Goal: Information Seeking & Learning: Learn about a topic

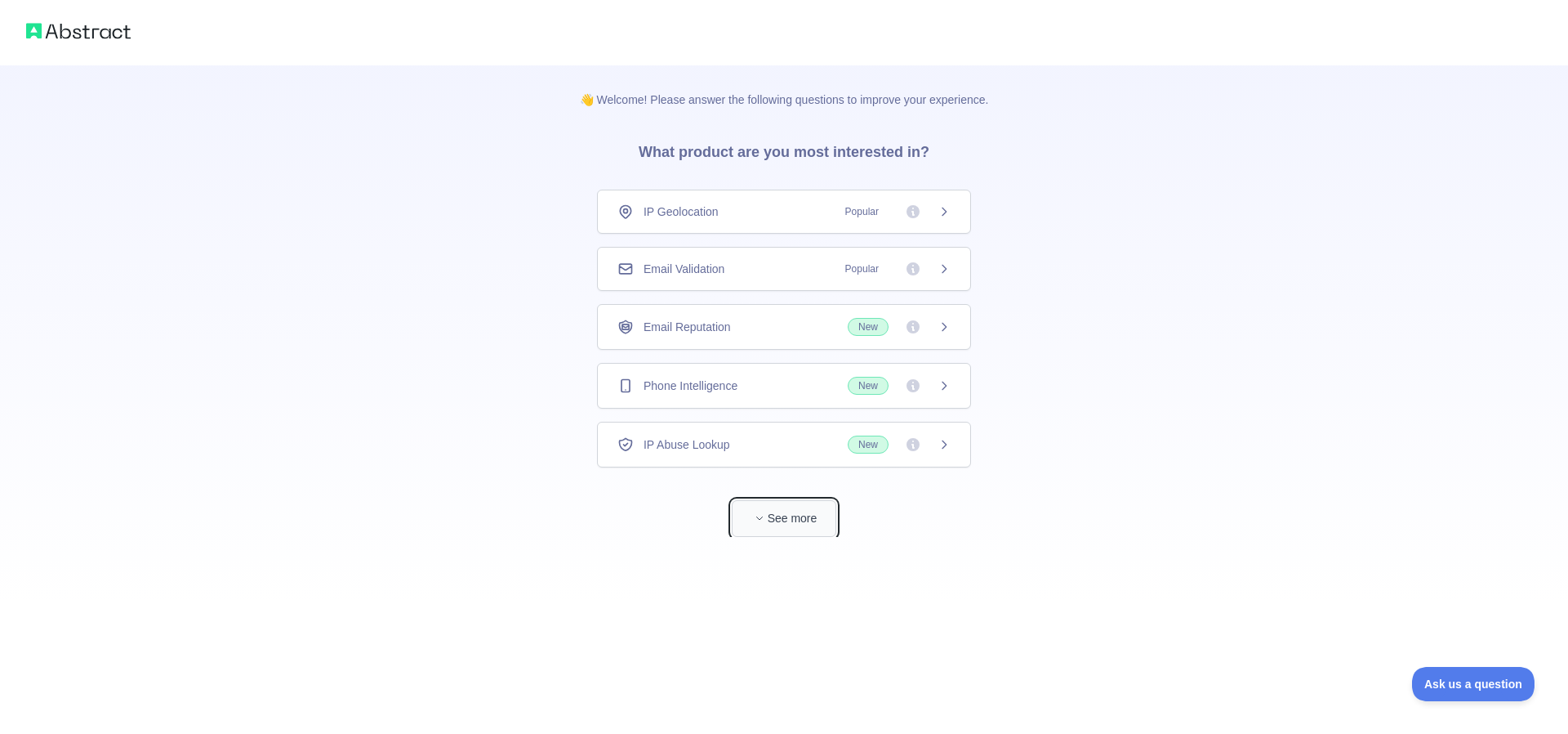
click at [791, 522] on button "See more" at bounding box center [784, 519] width 104 height 37
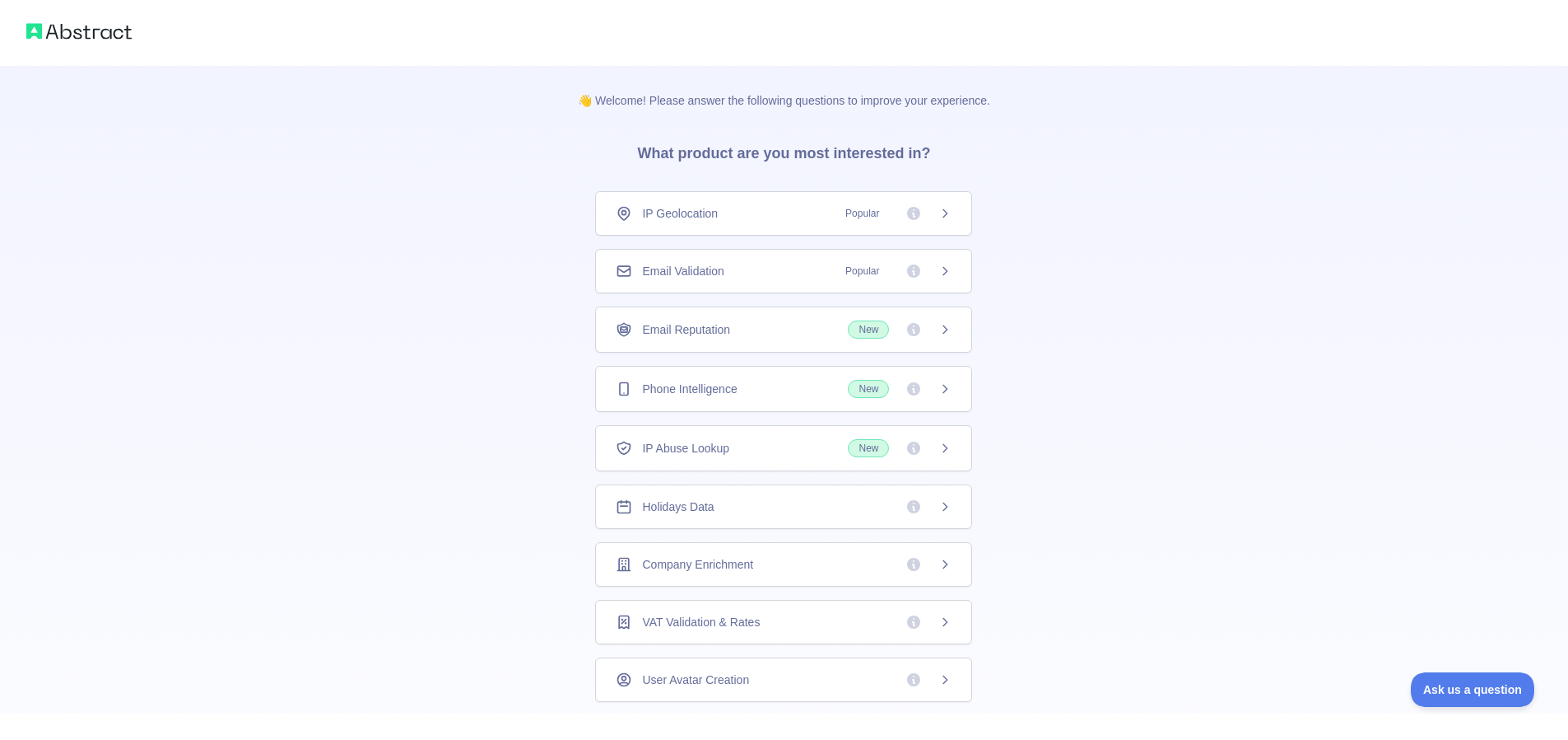
click at [778, 213] on div "IP Geolocation Popular" at bounding box center [784, 213] width 335 height 16
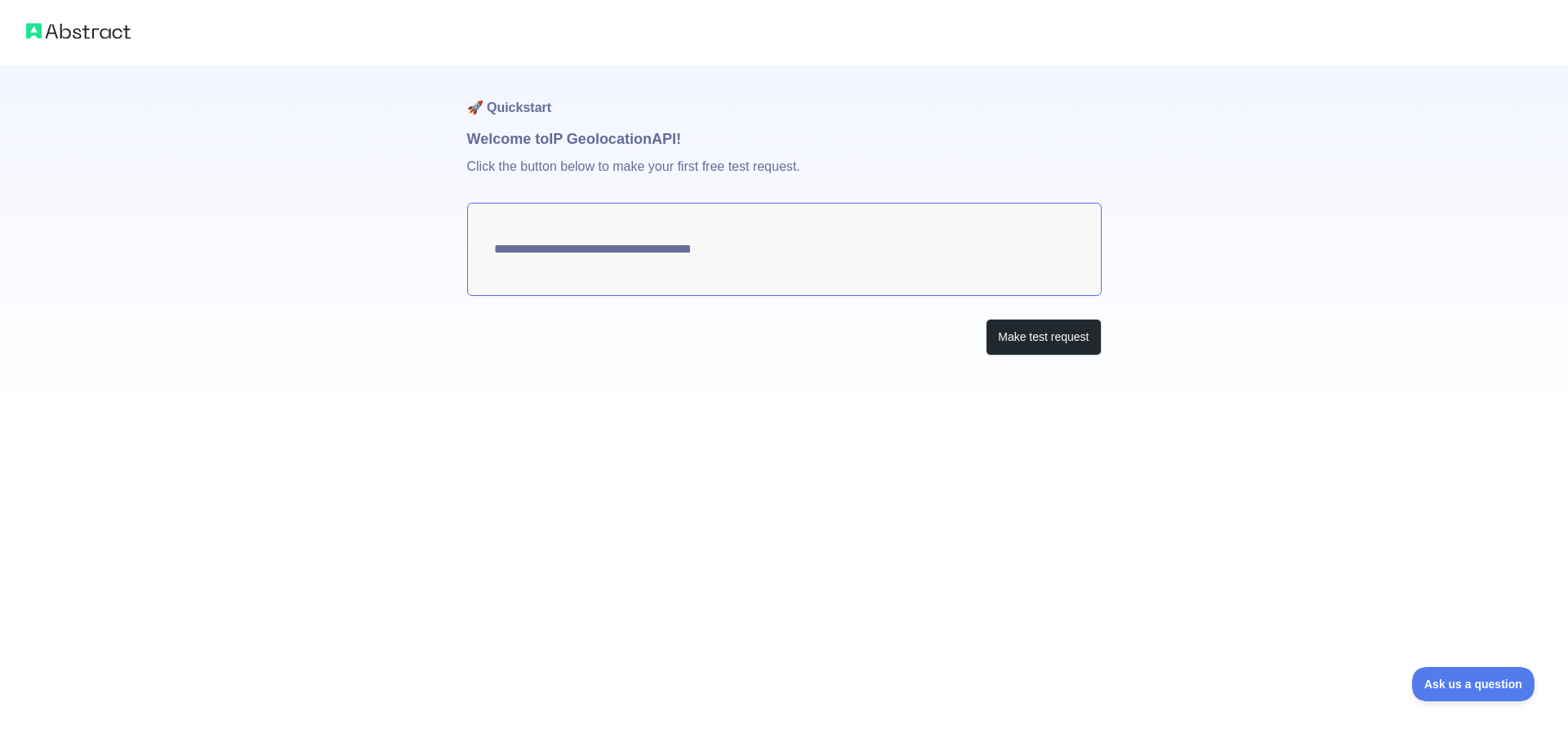
type textarea "**********"
click at [64, 37] on img at bounding box center [78, 30] width 104 height 23
click at [63, 24] on img at bounding box center [78, 30] width 104 height 23
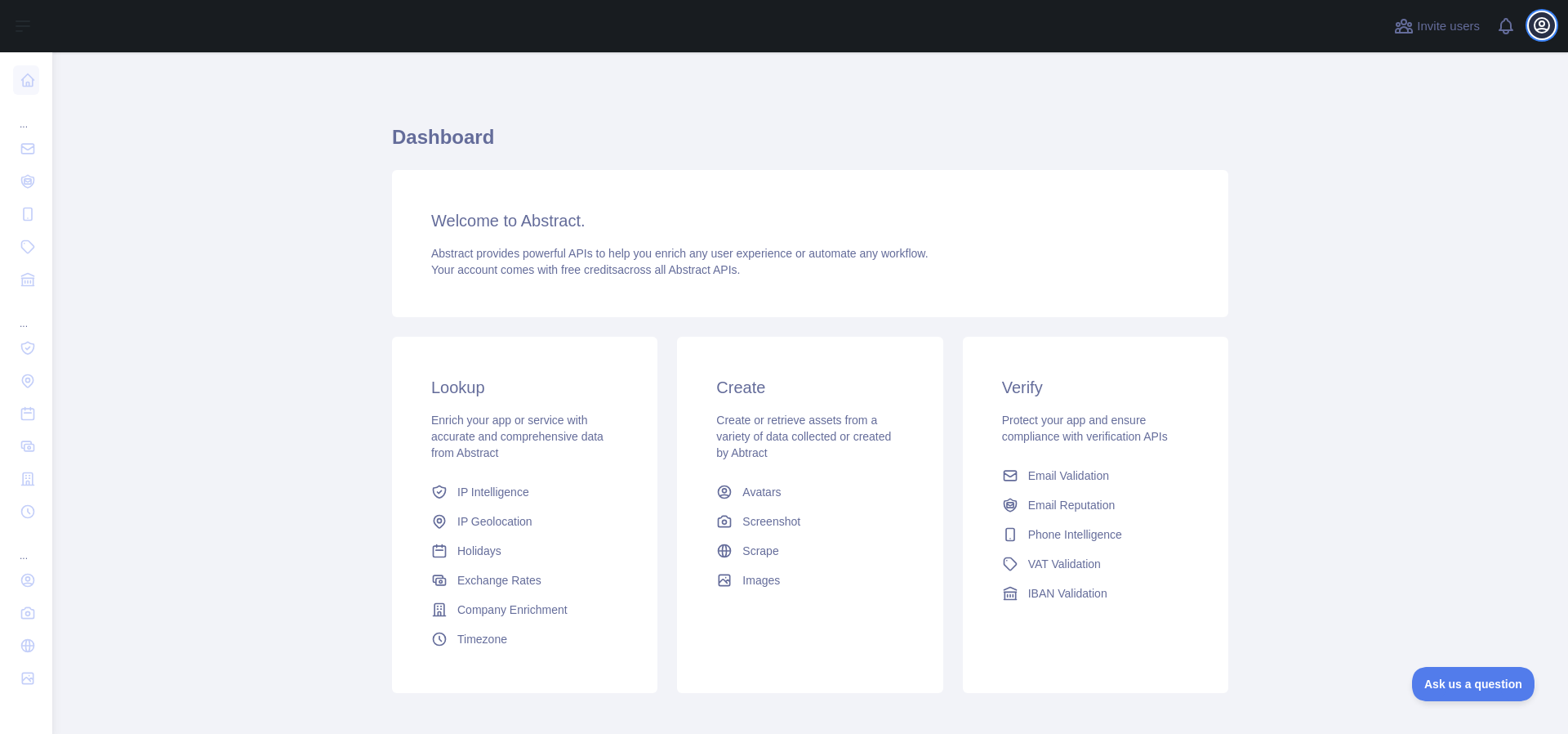
click at [1545, 23] on icon "button" at bounding box center [1541, 24] width 19 height 19
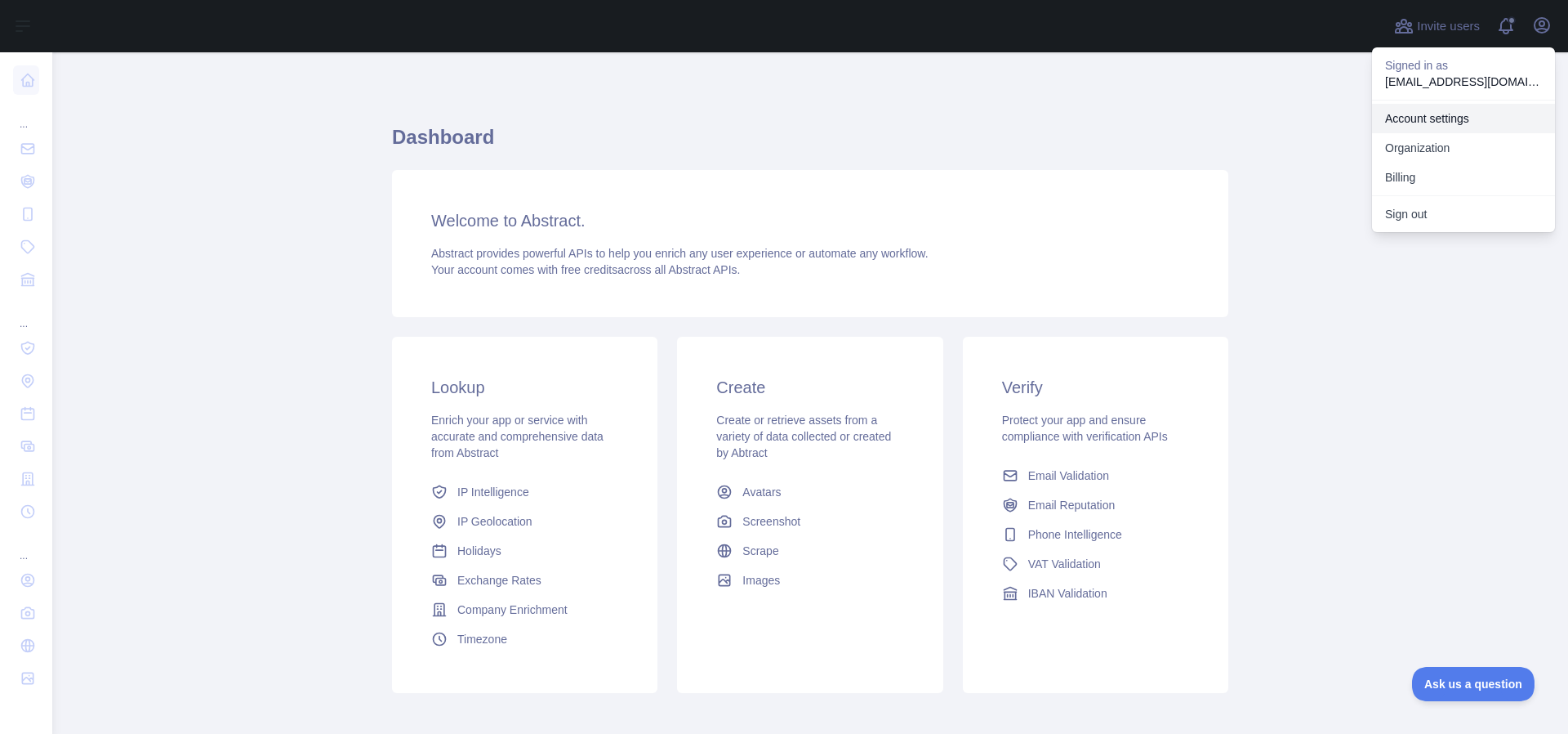
click at [1455, 120] on link "Account settings" at bounding box center [1463, 118] width 183 height 29
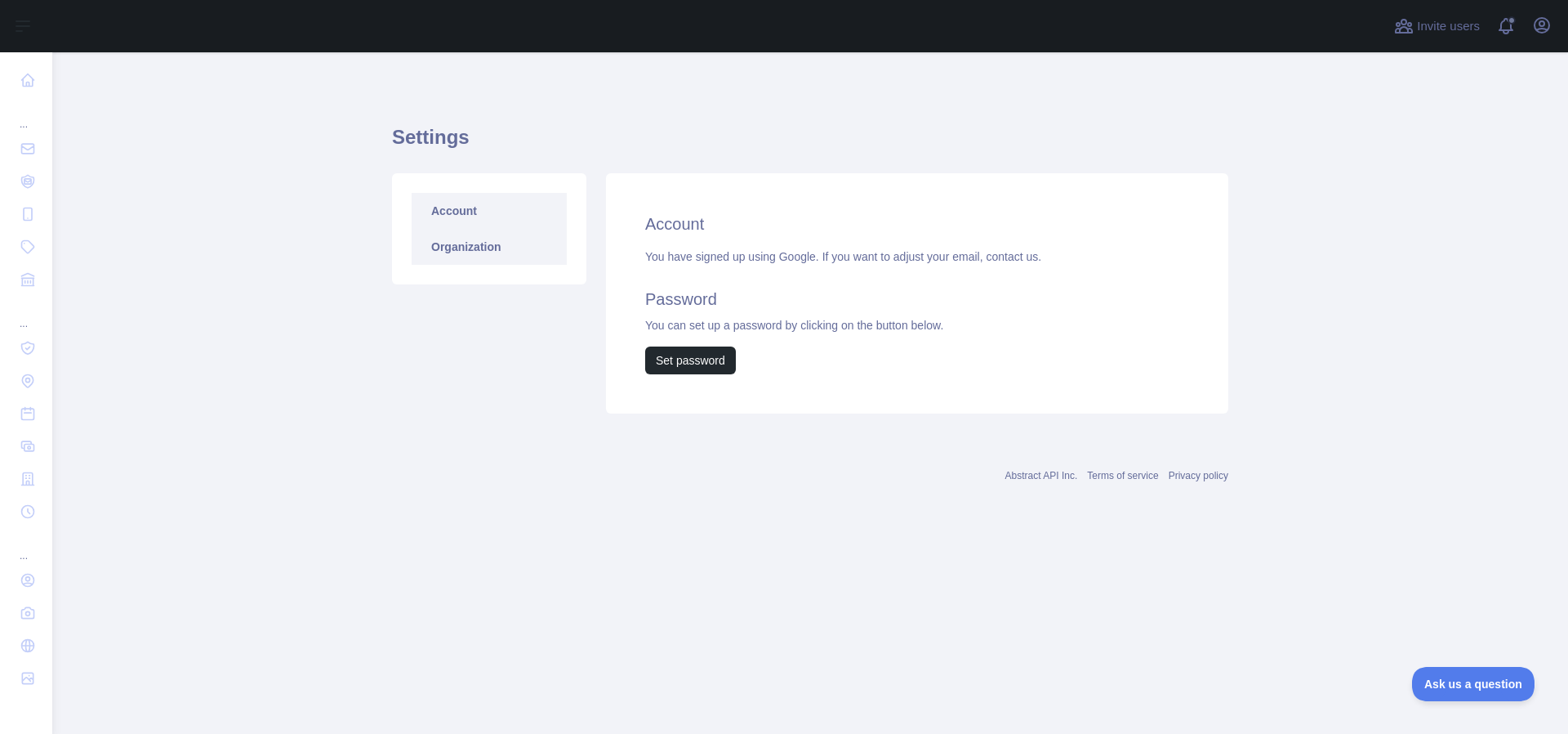
click at [466, 250] on link "Organization" at bounding box center [489, 246] width 155 height 36
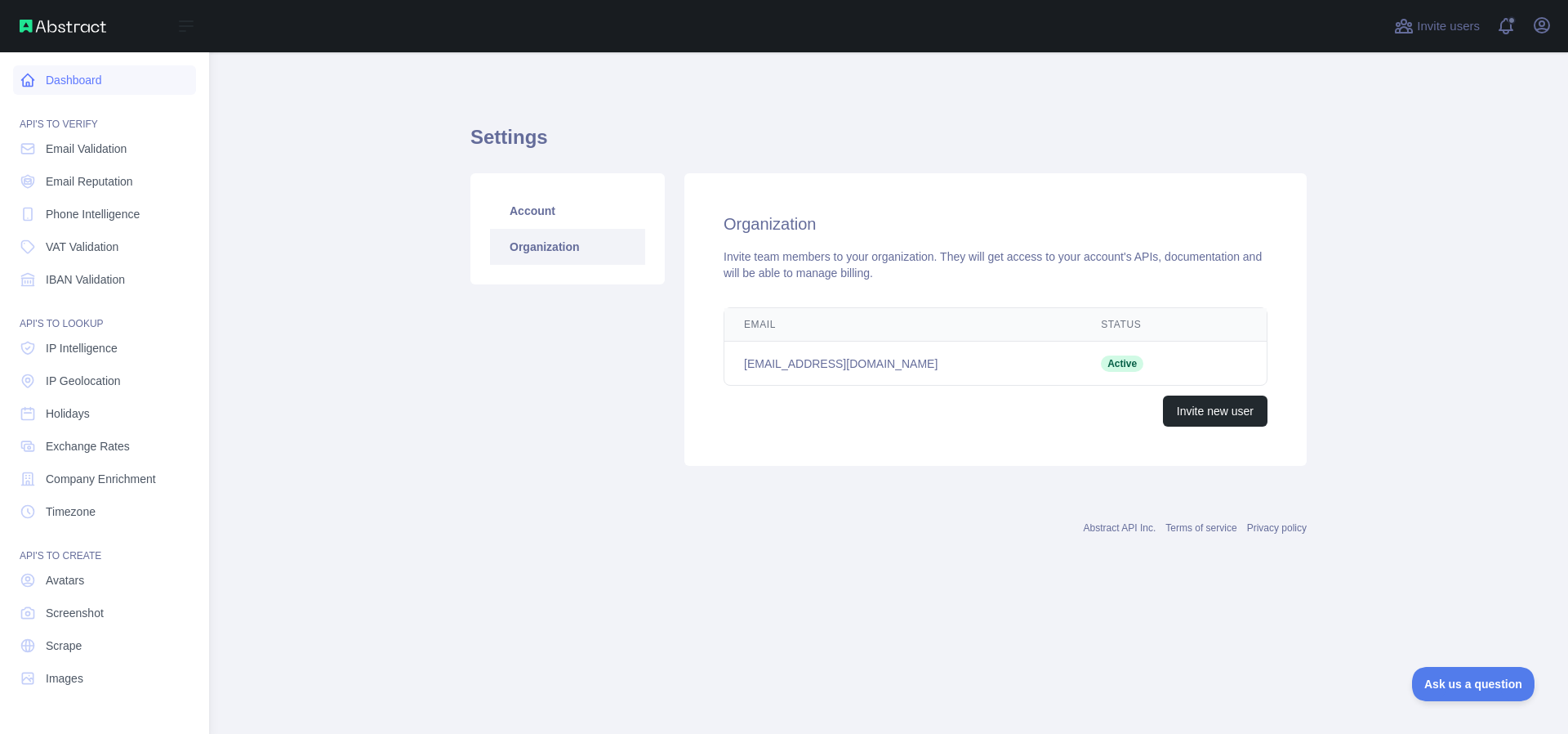
click at [54, 76] on link "Dashboard" at bounding box center [105, 80] width 183 height 29
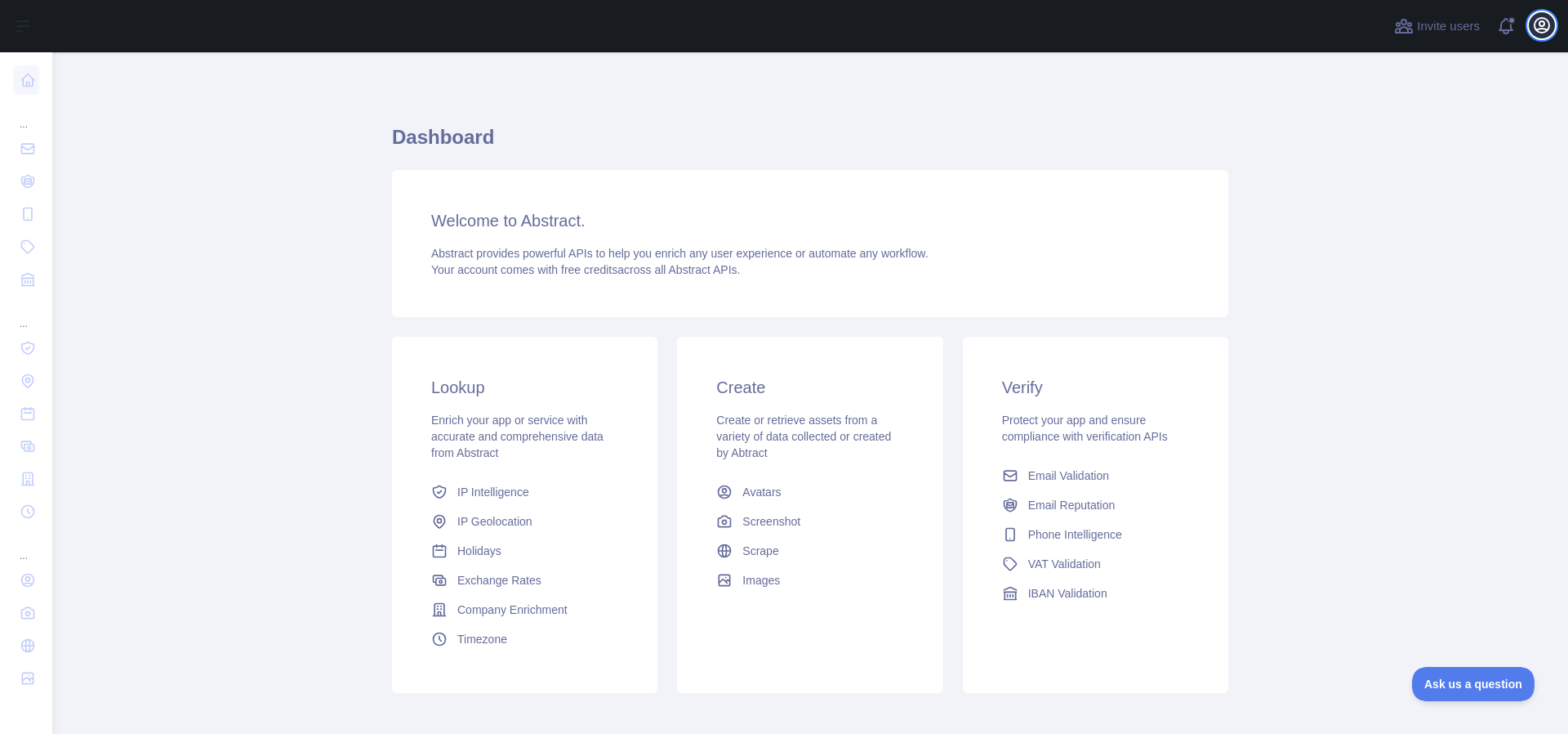
click at [1539, 22] on icon "button" at bounding box center [1541, 24] width 19 height 19
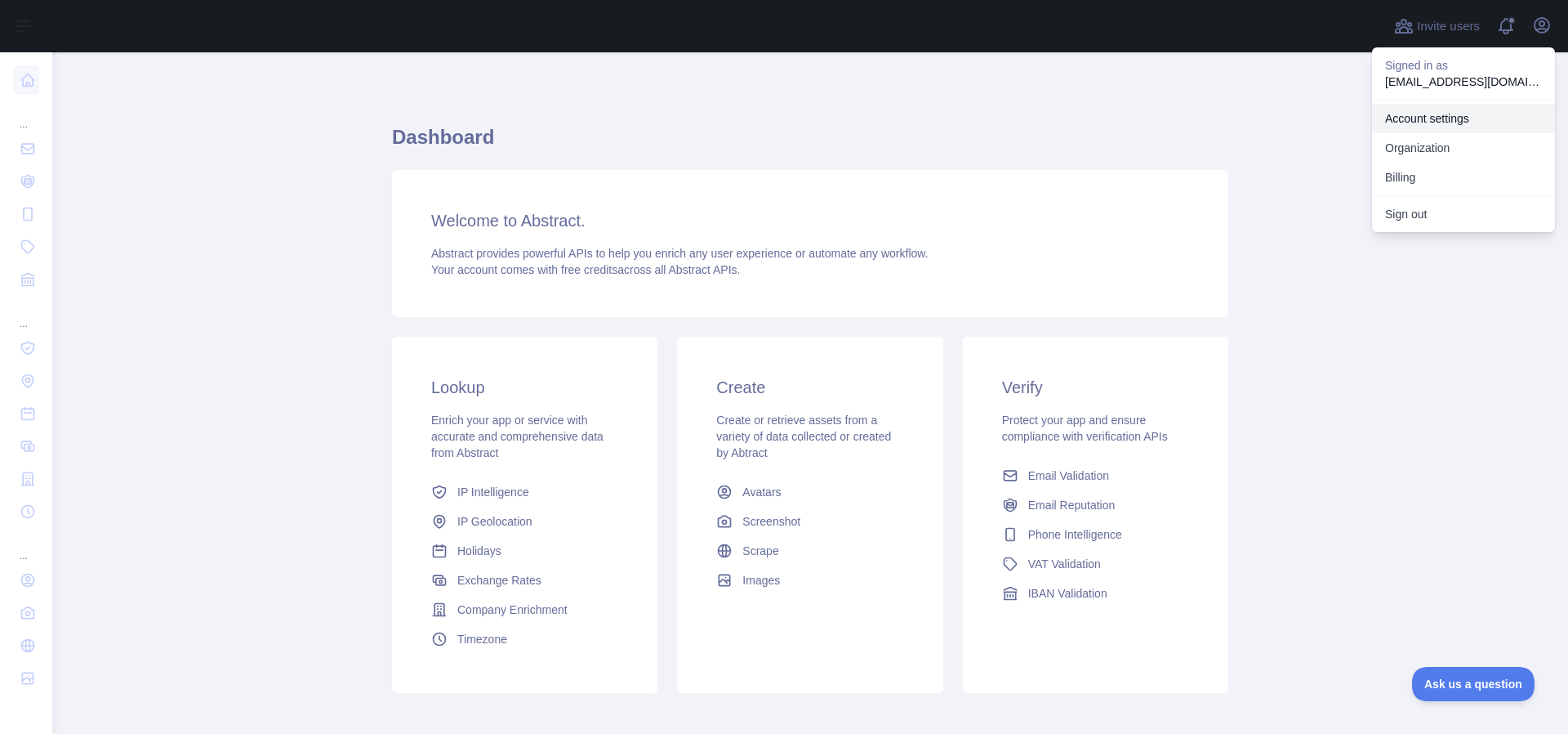
click at [1429, 121] on link "Account settings" at bounding box center [1463, 118] width 183 height 29
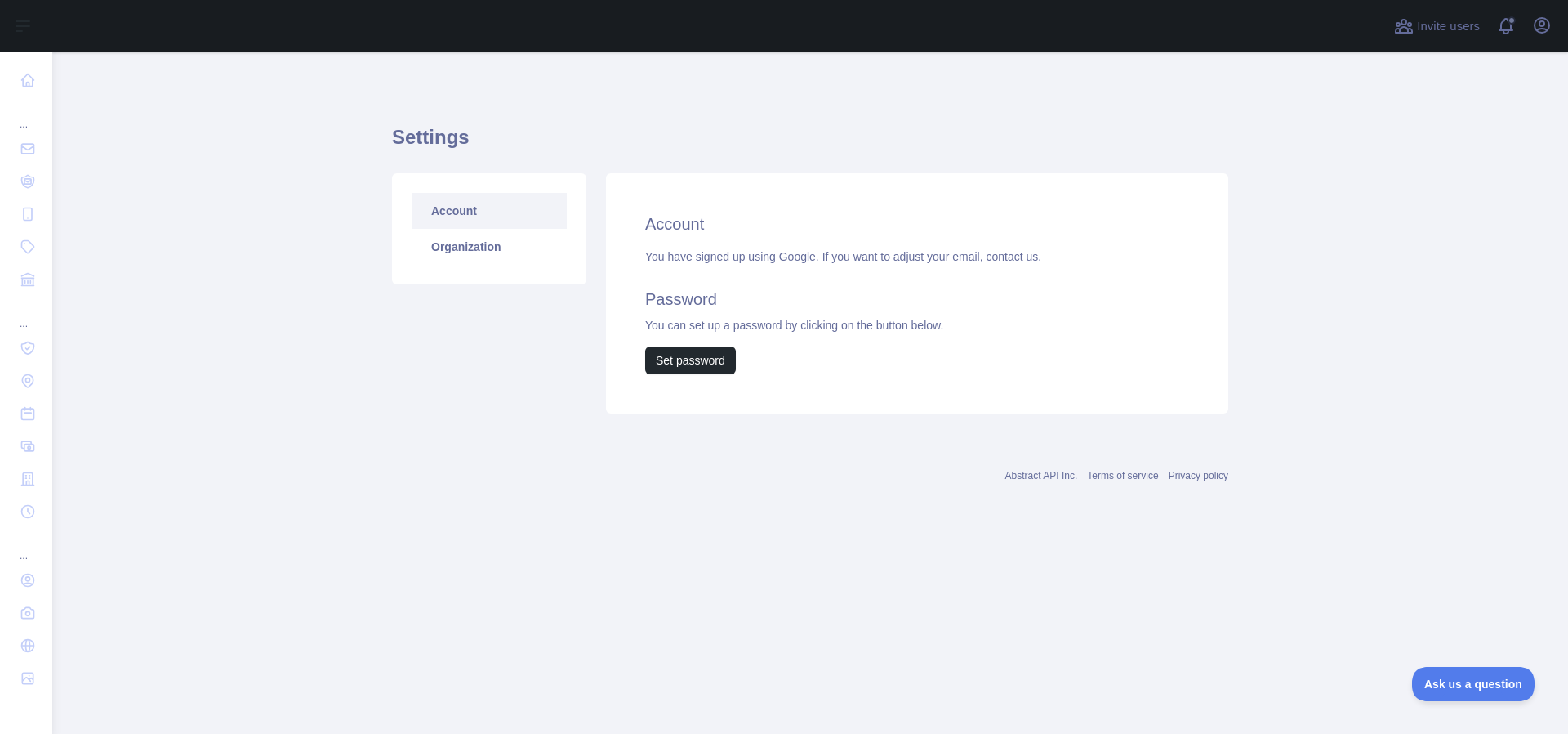
click at [918, 221] on h2 "Account" at bounding box center [917, 224] width 544 height 23
click at [451, 251] on link "Organization" at bounding box center [489, 246] width 155 height 36
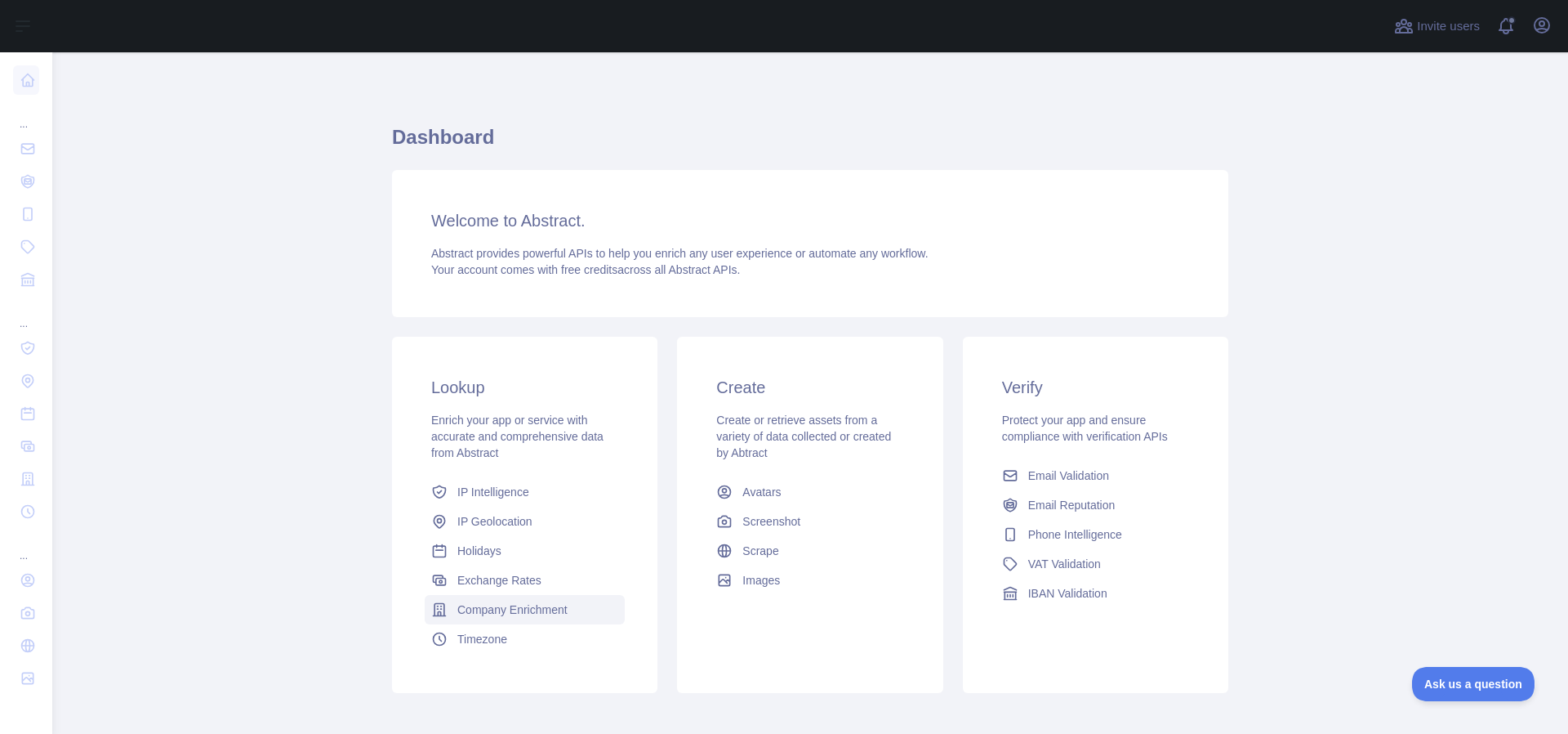
click at [481, 613] on span "Company Enrichment" at bounding box center [512, 609] width 110 height 16
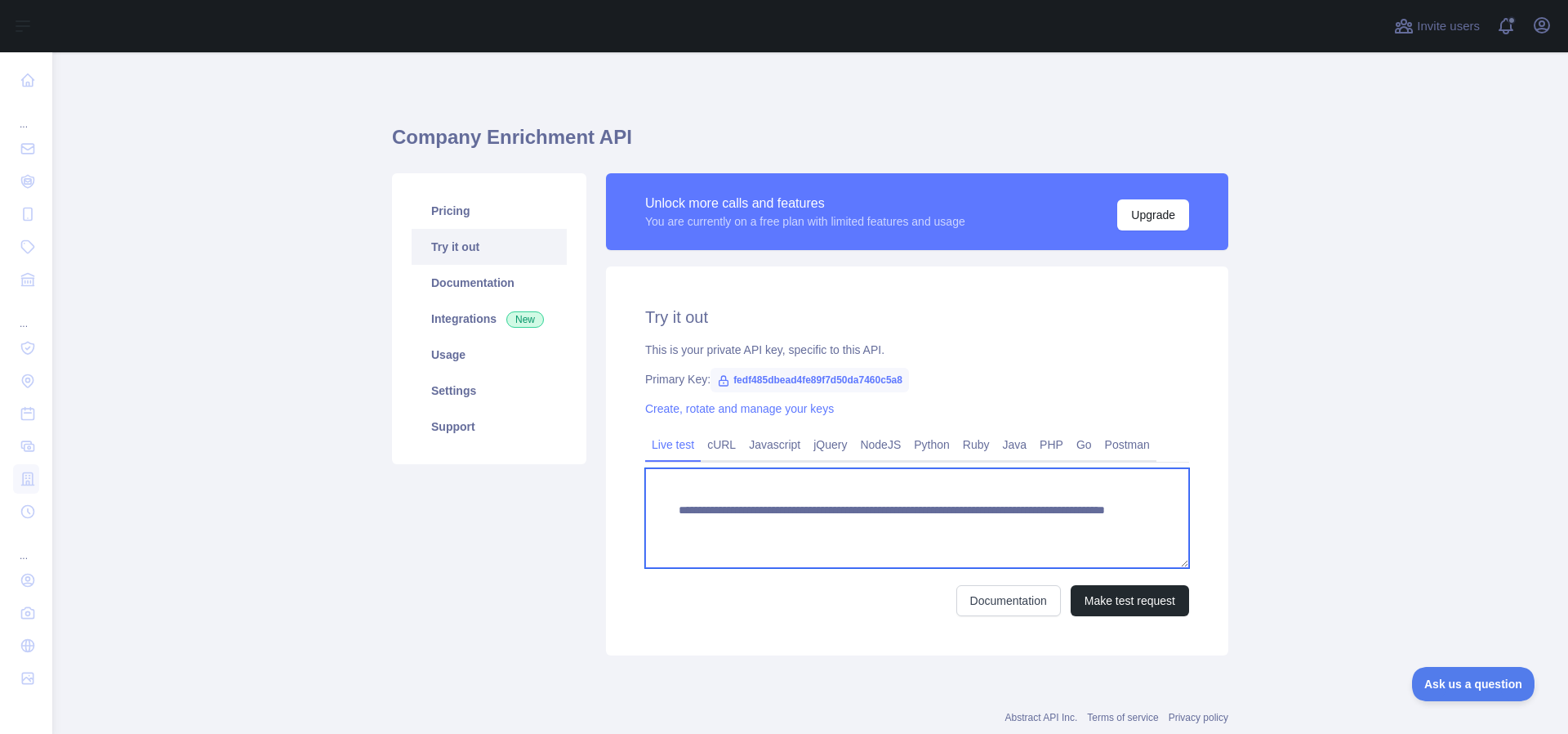
drag, startPoint x: 913, startPoint y: 529, endPoint x: 716, endPoint y: 526, distance: 197.0
click at [716, 526] on textarea "**********" at bounding box center [917, 518] width 544 height 100
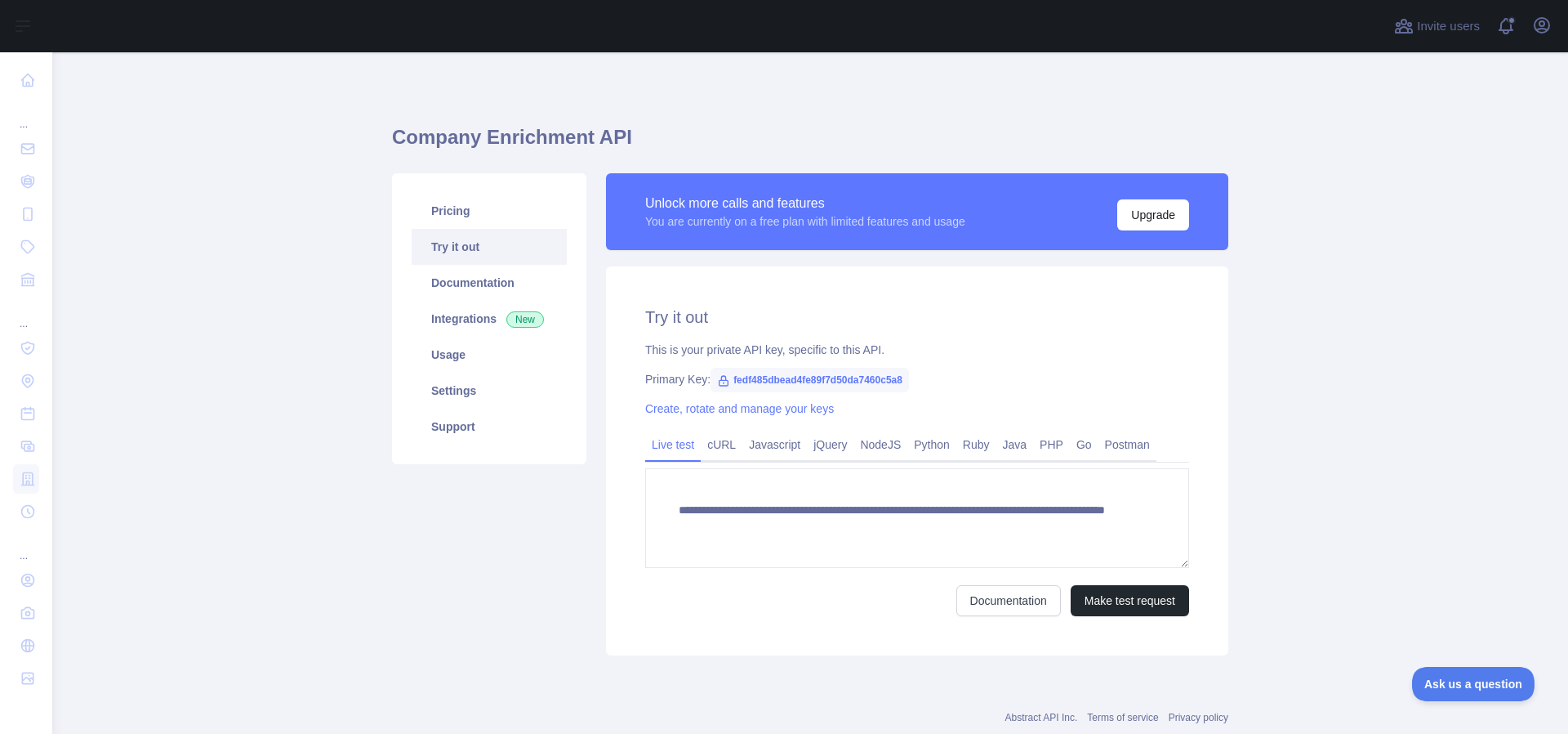
click at [476, 257] on link "Try it out" at bounding box center [489, 246] width 155 height 36
click at [463, 288] on link "Documentation" at bounding box center [489, 283] width 155 height 36
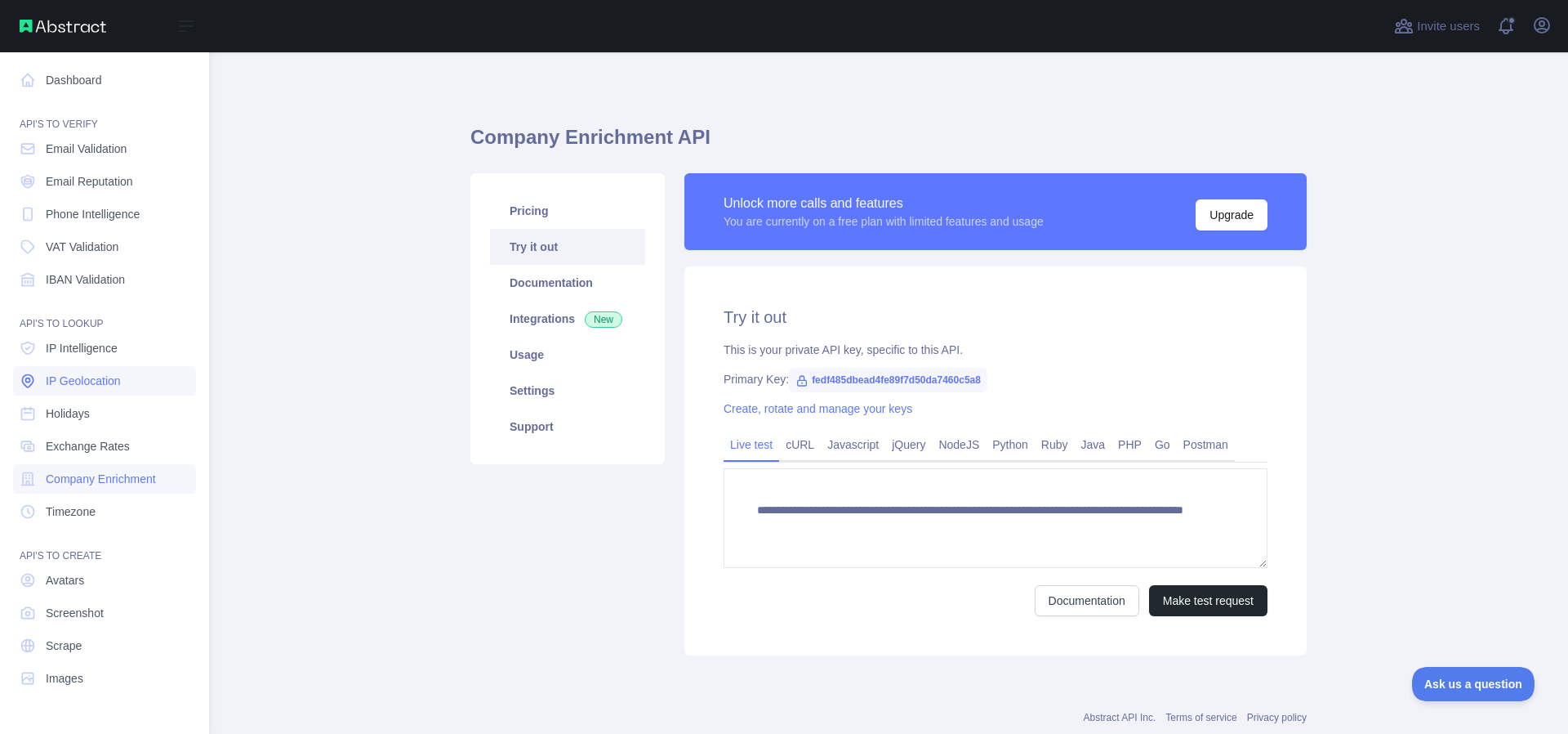
click at [101, 374] on span "IP Geolocation" at bounding box center [82, 380] width 75 height 16
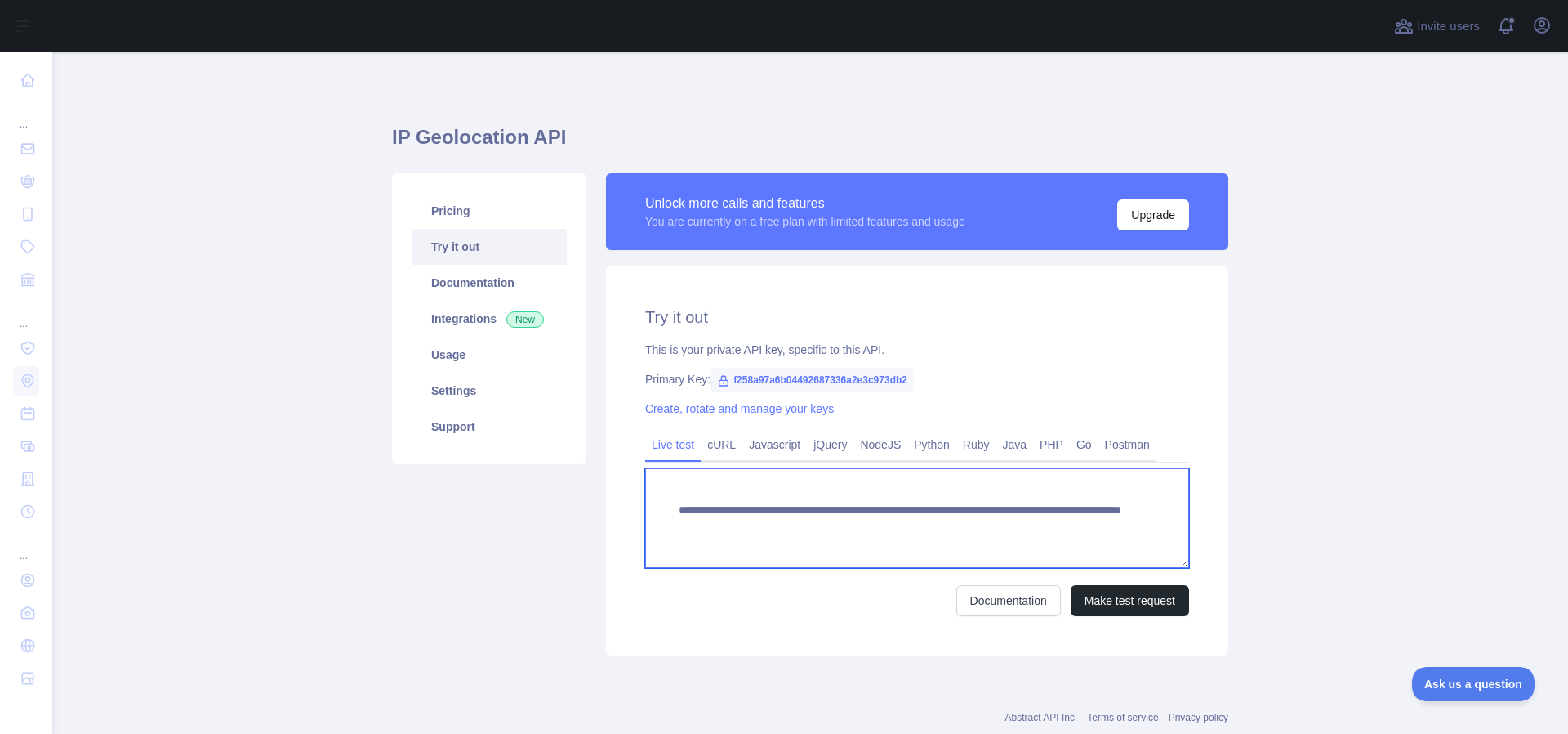
click at [812, 520] on textarea "**********" at bounding box center [917, 518] width 544 height 100
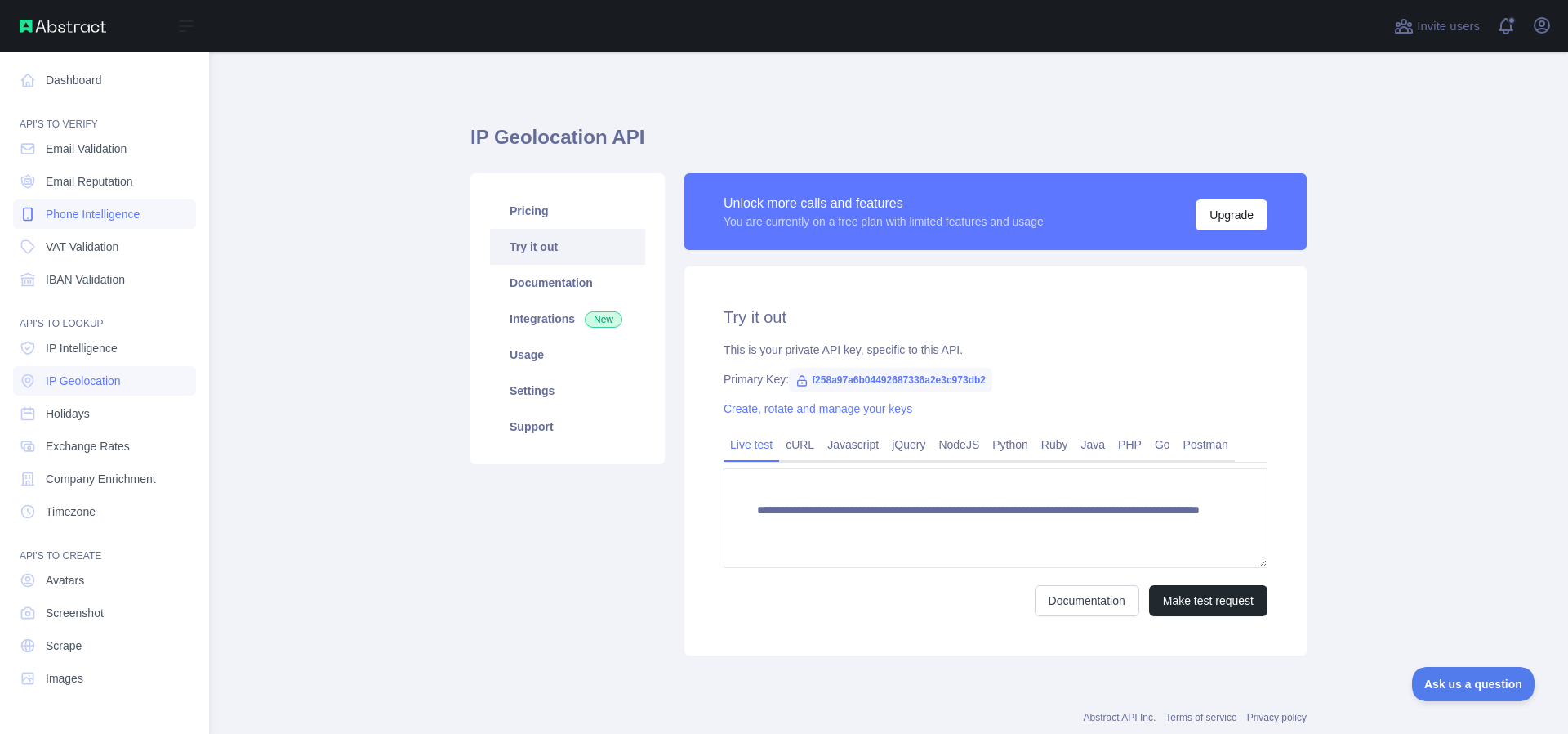
click at [78, 206] on span "Phone Intelligence" at bounding box center [92, 214] width 94 height 16
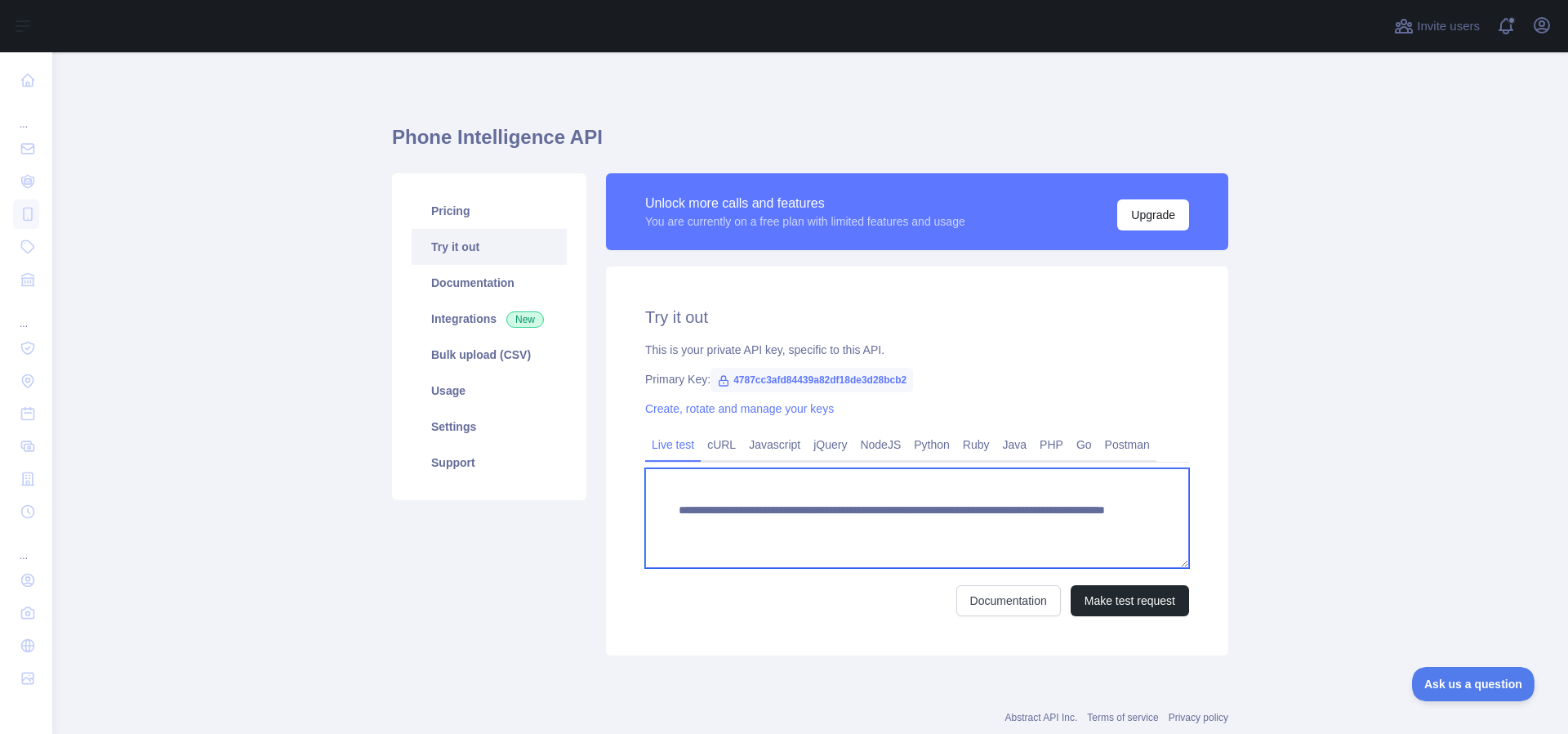
click at [799, 530] on textarea "**********" at bounding box center [917, 518] width 544 height 100
